Goal: Transaction & Acquisition: Subscribe to service/newsletter

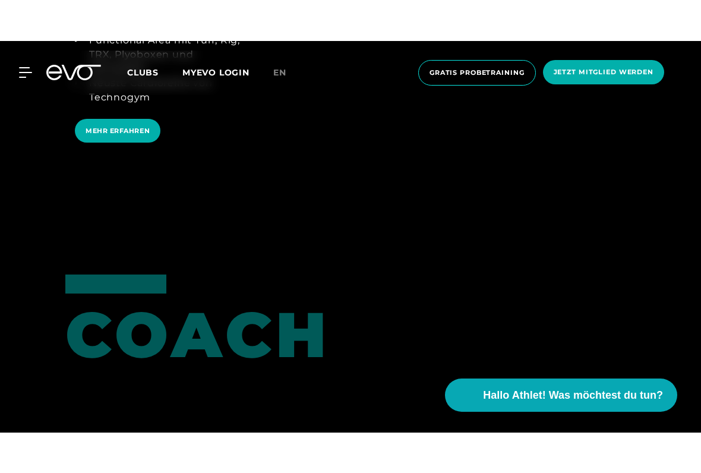
scroll to position [2240, 0]
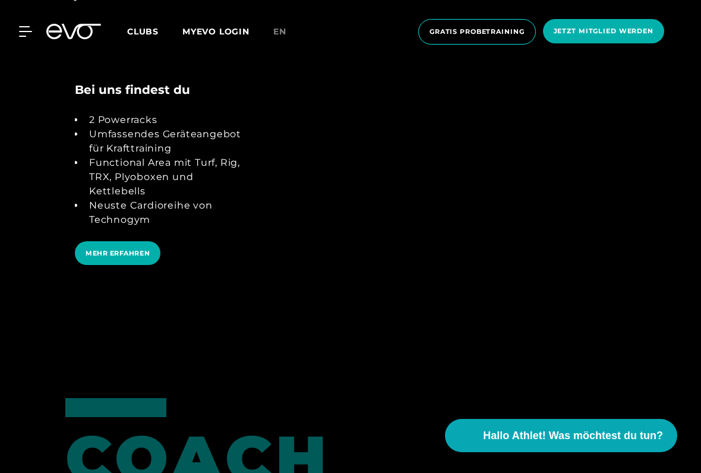
click at [572, 31] on span "Jetzt Mitglied werden" at bounding box center [603, 31] width 100 height 10
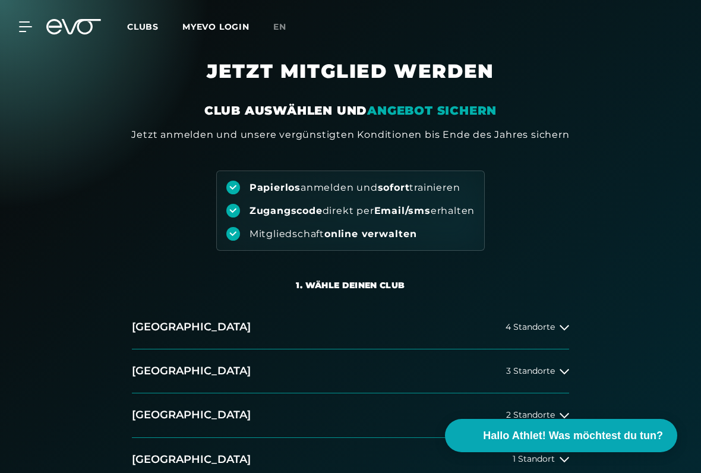
click at [154, 324] on h2 "[GEOGRAPHIC_DATA]" at bounding box center [191, 326] width 119 height 15
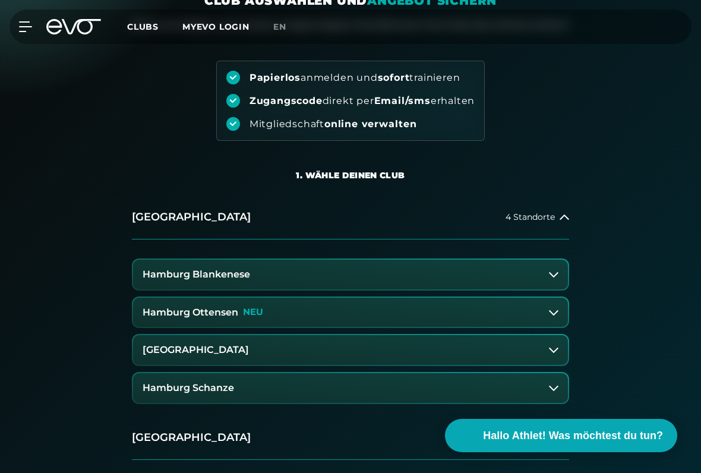
scroll to position [111, 0]
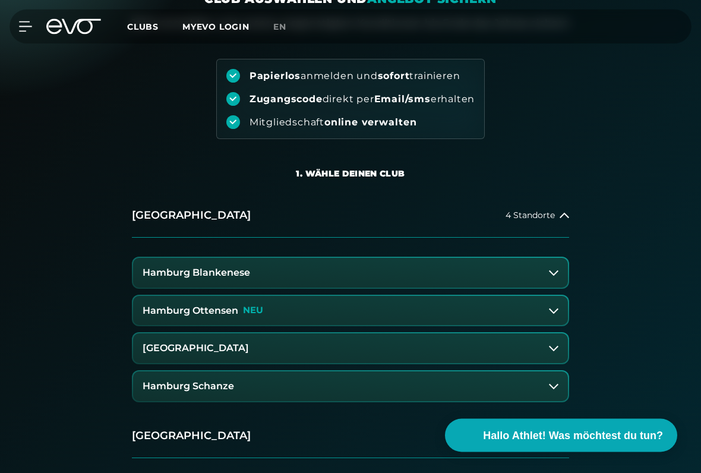
click at [166, 311] on h3 "Hamburg Ottensen" at bounding box center [191, 311] width 96 height 11
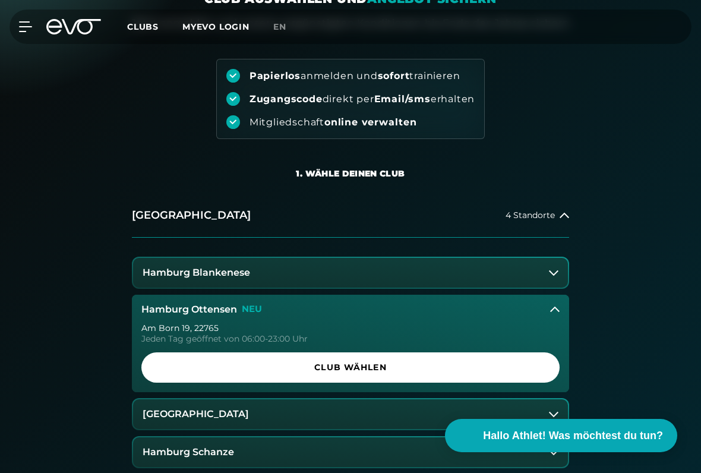
click at [175, 373] on span "Club wählen" at bounding box center [350, 367] width 418 height 30
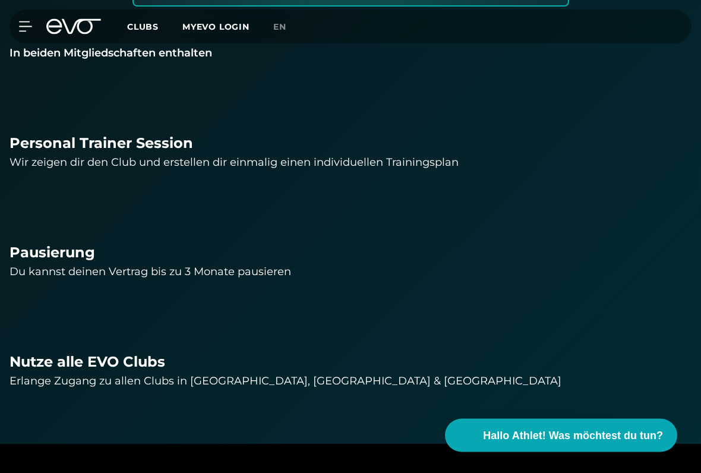
scroll to position [1183, 0]
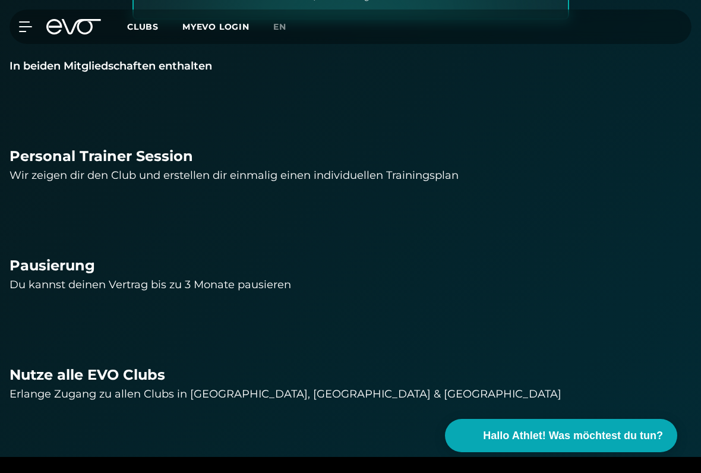
click at [53, 152] on div "Personal Trainer Session" at bounding box center [351, 155] width 682 height 21
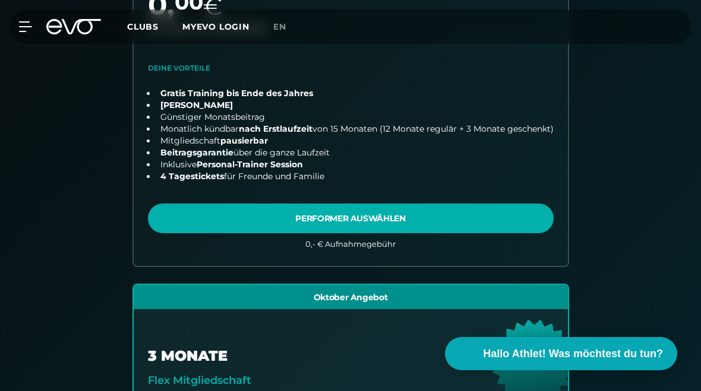
scroll to position [504, 0]
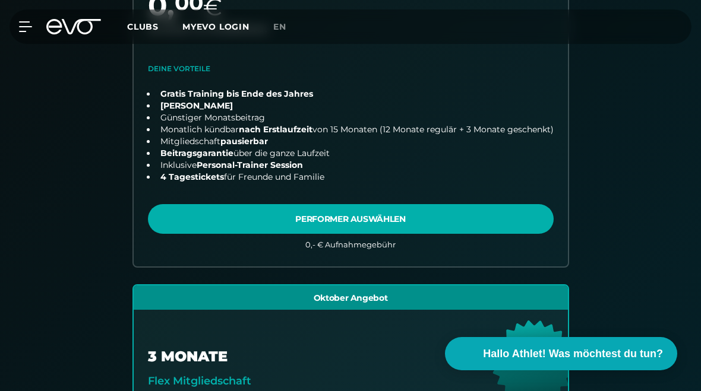
click at [188, 212] on link "choose plan" at bounding box center [351, 68] width 434 height 400
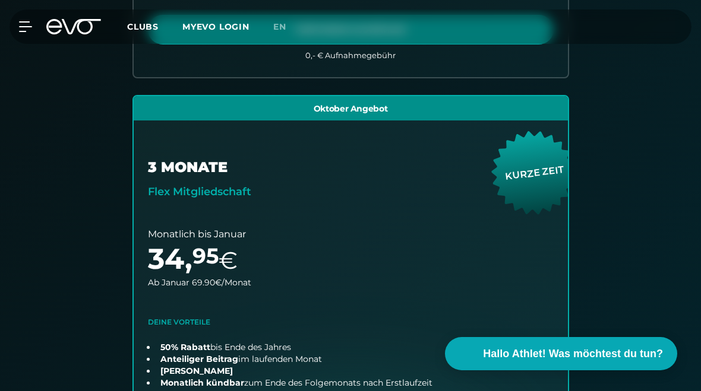
scroll to position [649, 0]
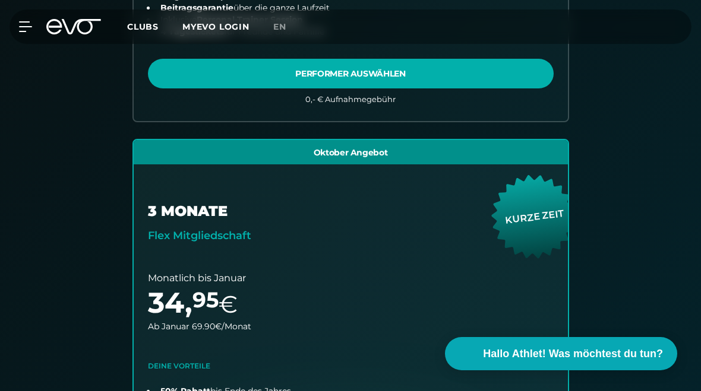
click at [23, 19] on div "MyEVO Login Über EVO Mitgliedschaften Probetraining TAGESPASS EVO Studios [GEOG…" at bounding box center [350, 27] width 696 height 34
click at [71, 30] on icon at bounding box center [73, 26] width 55 height 15
